Goal: Transaction & Acquisition: Purchase product/service

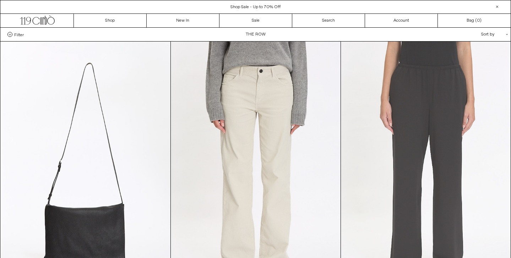
scroll to position [75, 0]
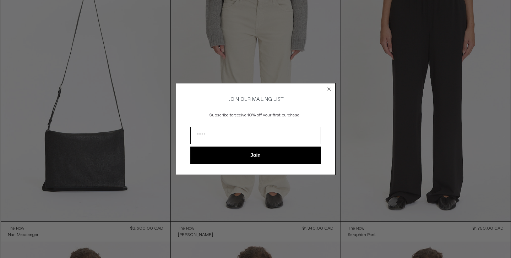
click at [328, 89] on circle "Close dialog" at bounding box center [329, 89] width 7 height 7
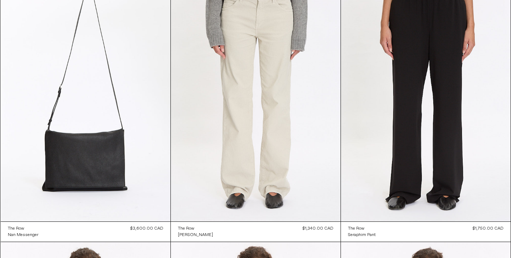
scroll to position [89, 0]
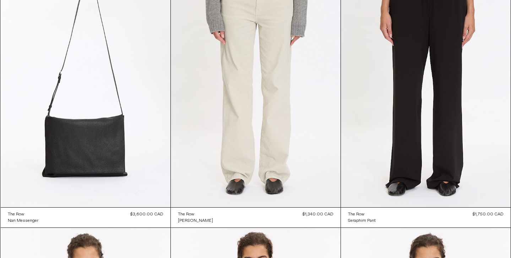
click at [330, 96] on icon "Close dialog" at bounding box center [329, 99] width 7 height 7
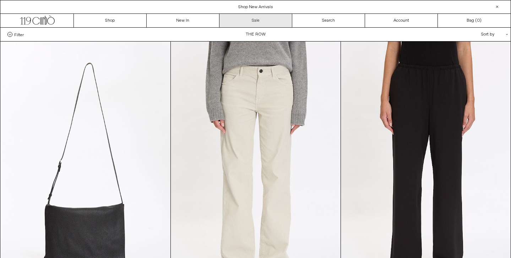
scroll to position [0, 0]
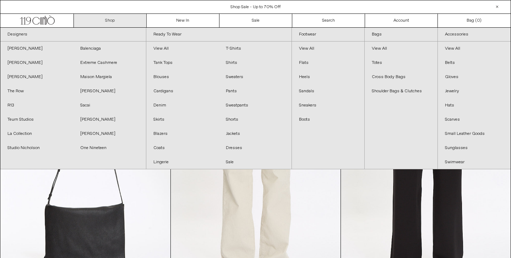
click at [114, 18] on link "Shop" at bounding box center [110, 20] width 73 height 13
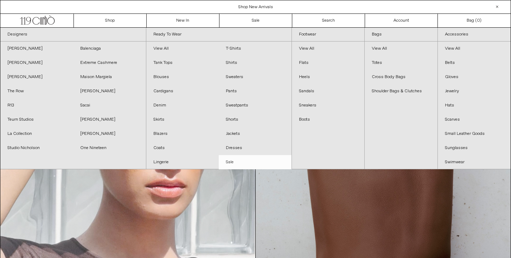
click at [235, 163] on link "Sale" at bounding box center [255, 162] width 73 height 14
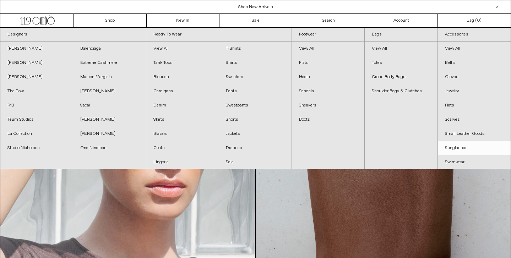
click at [447, 147] on link "Sunglasses" at bounding box center [474, 148] width 73 height 14
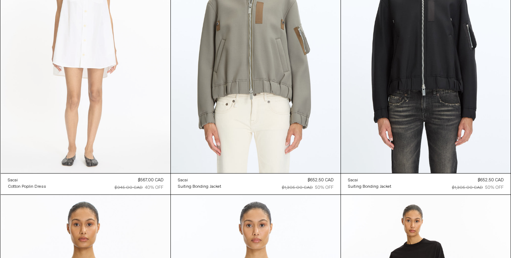
scroll to position [8696, 0]
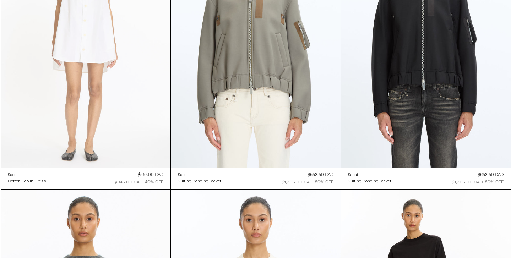
click at [98, 85] on at bounding box center [86, 40] width 170 height 255
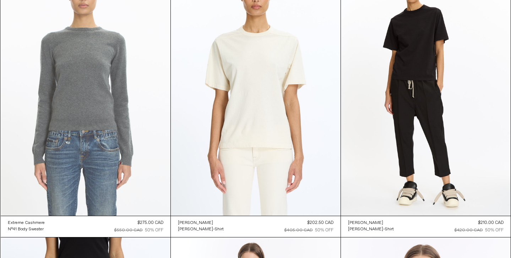
scroll to position [8926, 0]
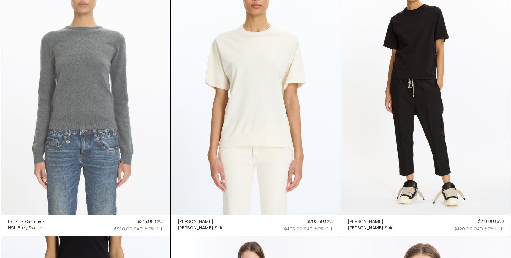
click at [98, 85] on at bounding box center [86, 87] width 170 height 255
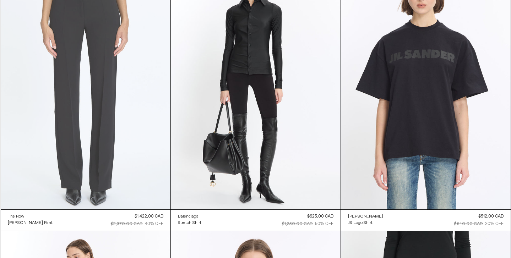
scroll to position [9229, 0]
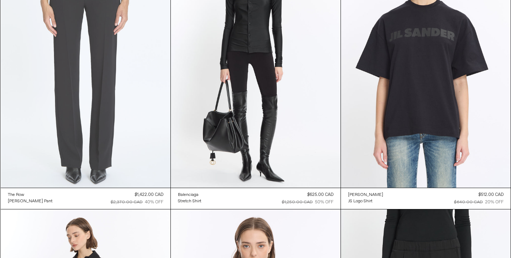
click at [98, 85] on at bounding box center [86, 60] width 170 height 255
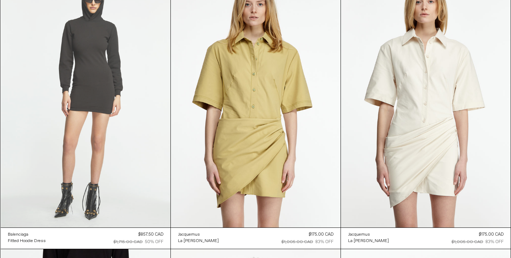
scroll to position [21363, 0]
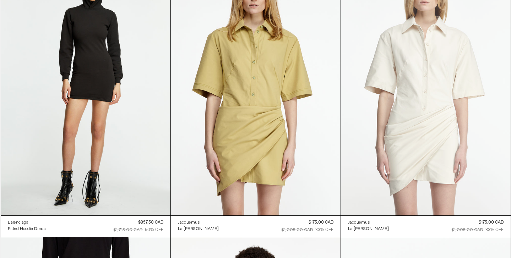
click at [417, 114] on at bounding box center [426, 88] width 170 height 255
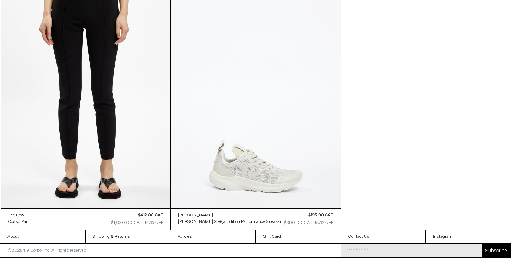
scroll to position [24686, 0]
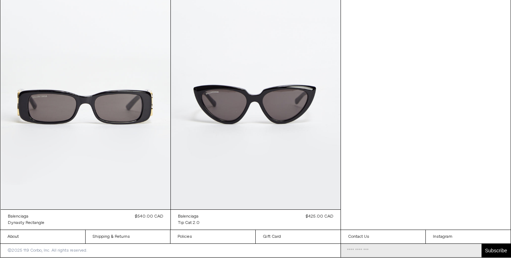
scroll to position [1465, 0]
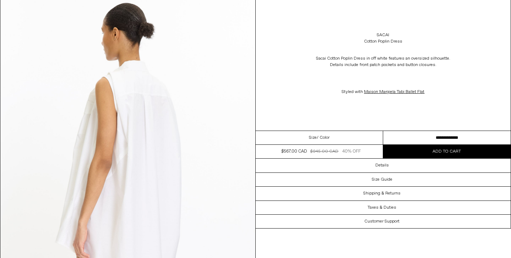
scroll to position [912, 0]
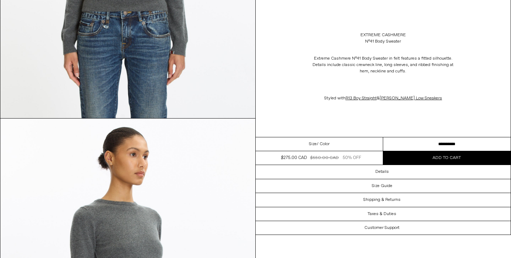
scroll to position [201, 0]
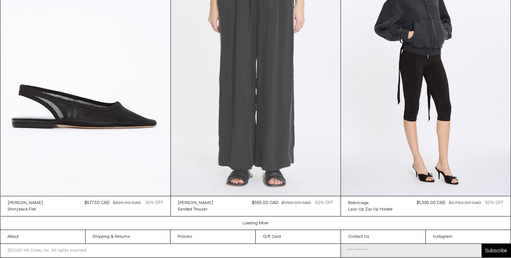
scroll to position [1069, 0]
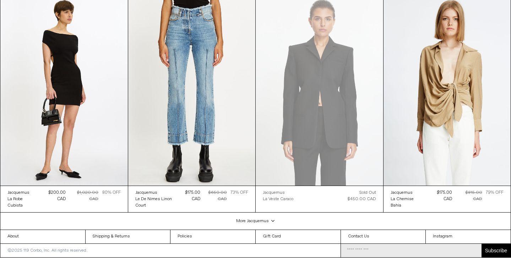
scroll to position [1657, 0]
